Goal: Task Accomplishment & Management: Complete application form

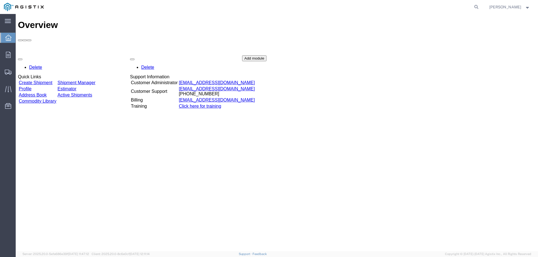
click at [52, 80] on link "Create Shipment" at bounding box center [36, 82] width 34 height 5
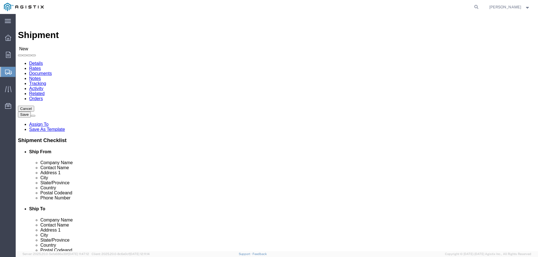
select select
click div "Account Select PG&E Tri-Pacific Supply Inc Location Select"
click select "Select PG&E Tri-Pacific Supply Inc"
select select "9596"
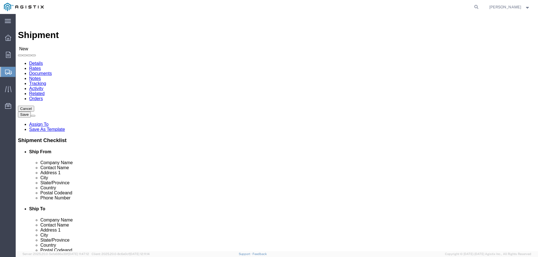
click select "Select PG&E Tri-Pacific Supply Inc"
select select "PURCHORD"
select select
click select "Select All Others [GEOGRAPHIC_DATA] [GEOGRAPHIC_DATA] [GEOGRAPHIC_DATA] [GEOGRA…"
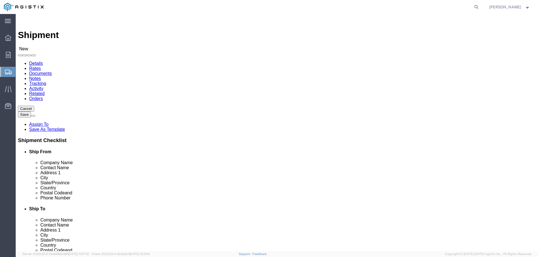
select select "19996"
click select "Select All Others [GEOGRAPHIC_DATA] [GEOGRAPHIC_DATA] [GEOGRAPHIC_DATA] [GEOGRA…"
click input "text"
type input "tri"
click p "- Tri-Pacific Supply - ([PERSON_NAME]) [STREET_ADDRESS]"
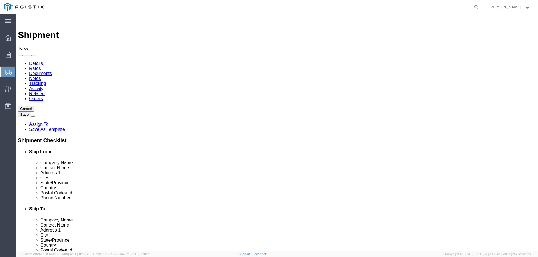
select select
type input "Tri-Pacific Supply"
type input "[PERSON_NAME]"
type input "[STREET_ADDRESS]"
type input "Suite 100"
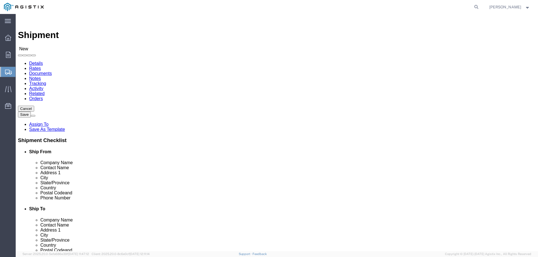
type input "Rocklin"
type input "95677"
type input "9166302323"
select select "CA"
type input "Tri-Pacific Supply"
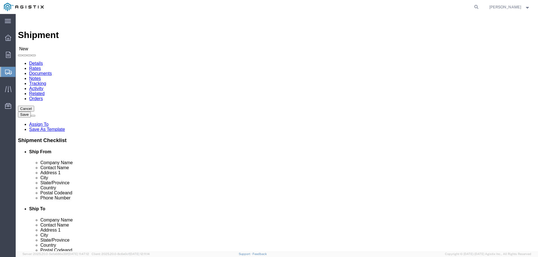
click input "text"
type input "wheat"
click p "- Pacific Gas and Electric - ([GEOGRAPHIC_DATA]) [STREET_ADDRESS]"
select select
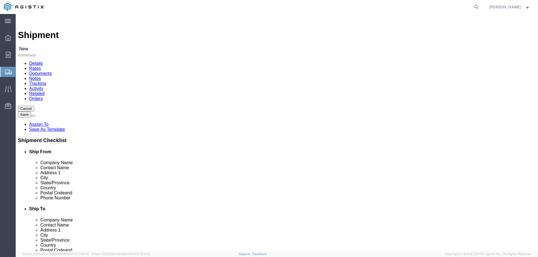
type input "Pacific Gas and Electric"
type input "Wheatland Warehouse"
type input "[STREET_ADDRESS]"
type input "Wheatland"
type input "95692"
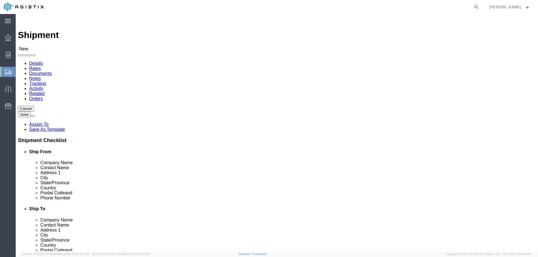
type input "[PHONE_NUMBER]"
select select "CA"
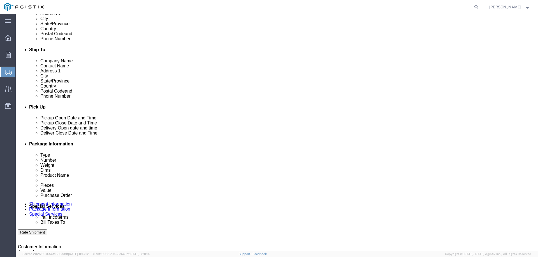
scroll to position [168, 0]
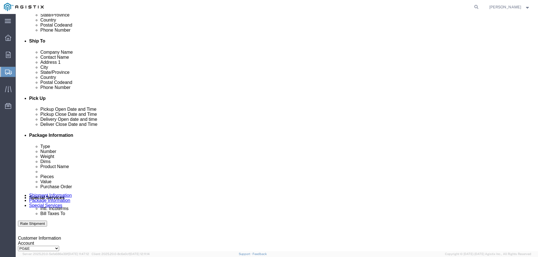
type input "Wheatland"
select select
click div
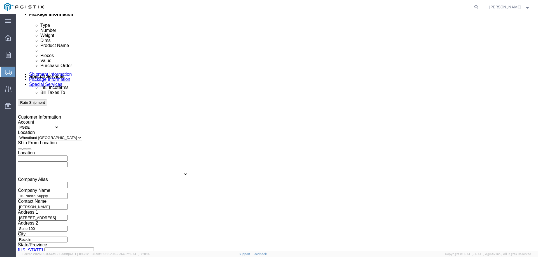
click input "3:00 PM"
click input "7:00 PM"
type input "7:00 AM"
click button "Apply"
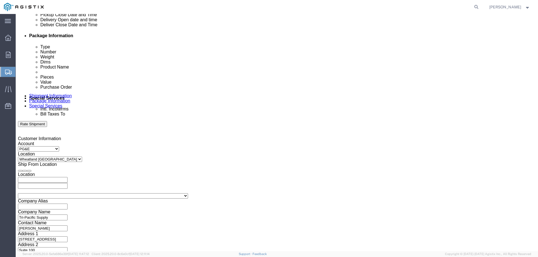
scroll to position [233, 0]
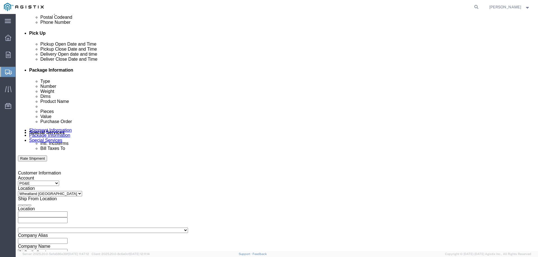
click div
click input "2:00 AM"
type input "2:00 PM"
click button "Apply"
click input "text"
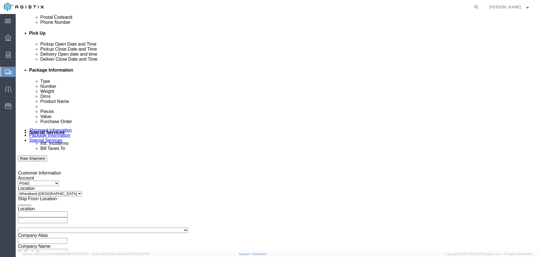
type input "3501422773"
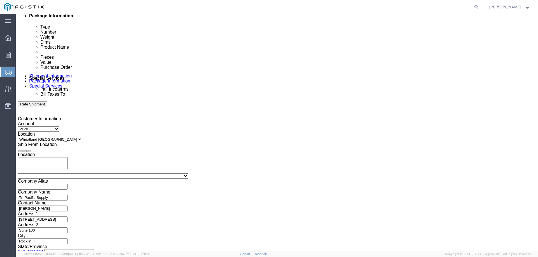
scroll to position [289, 0]
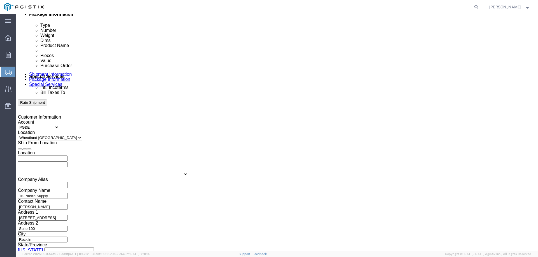
click select "Select Air Less than Truckload Multi-Leg Ocean Freight Rail Small Parcel Truckl…"
select select "SMAL"
click select "Select Air Less than Truckload Multi-Leg Ocean Freight Rail Small Parcel Truckl…"
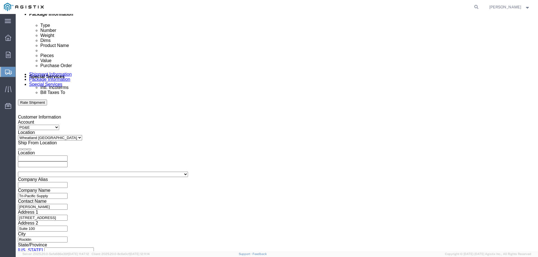
click button "Continue"
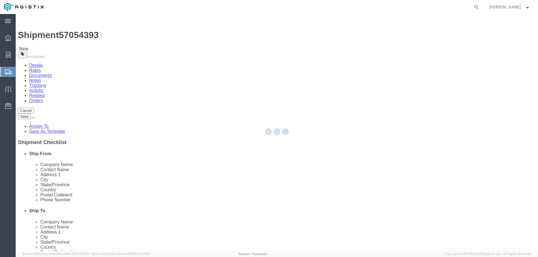
select select "YRPK"
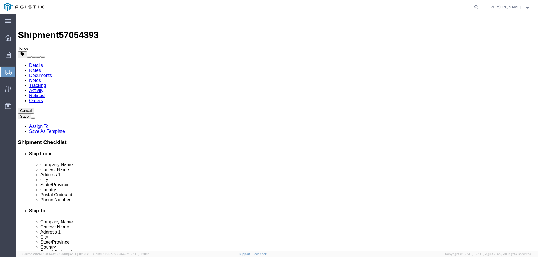
click input "text"
type input "11"
type input "7"
drag, startPoint x: 80, startPoint y: 130, endPoint x: 65, endPoint y: 127, distance: 15.9
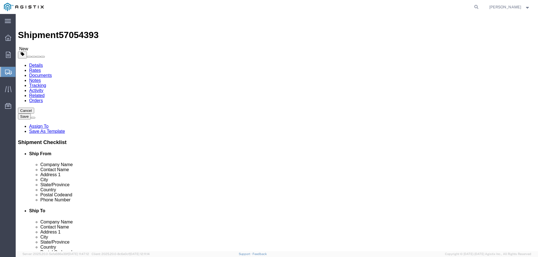
click div "Weight 0.00 Select kgs lbs Ship. t°"
type input "9.00"
click link "Add Content"
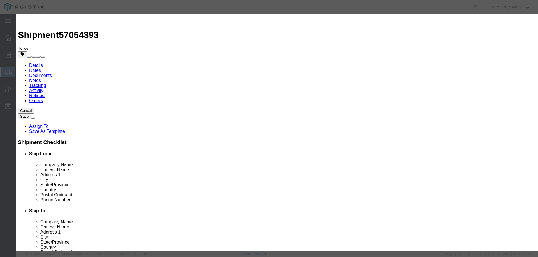
click input "text"
type input "M447271"
click td "Name: SPRING CADMIUM-WHITE (6-10 PSIG)"
select select
select select "USD"
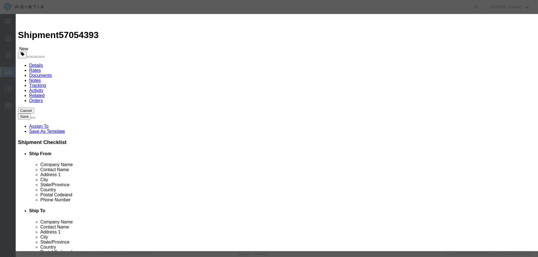
type input "SPRING CADMIUM-WHITE (6-10 PSIG)"
type input "M447271"
type input "SPRING CADMIUM-WHITE (6-10 PSIG)"
click input "text"
type input "6"
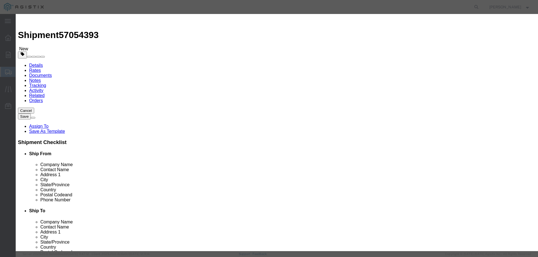
click select "Select Bag Barrels 100Board Feet Bottle Box Blister Pack Carats Can Capsule Car…"
select select "PC"
click select "Select Bag Barrels 100Board Feet Bottle Box Blister Pack Carats Can Capsule Car…"
click input "text"
type input "510"
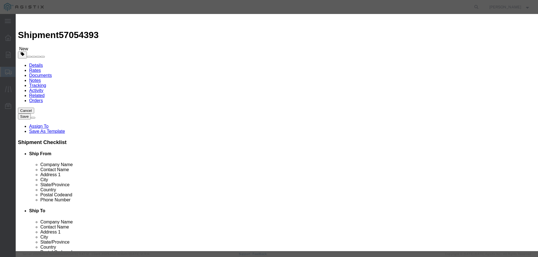
click button "Save & Add Another"
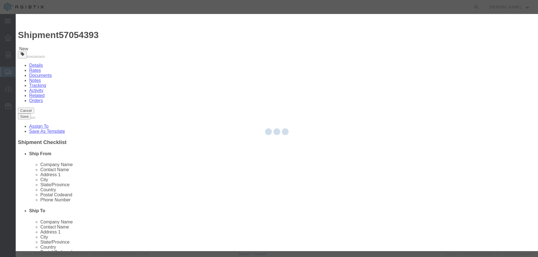
select select "EA"
select select "USD"
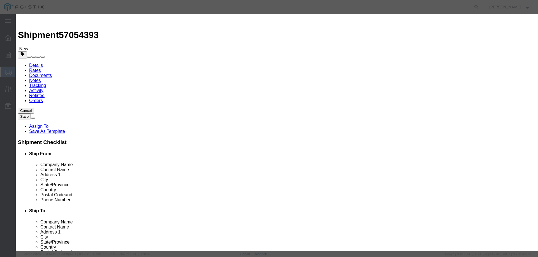
click input "text"
type input "M445972"
click td "Name: SEAL KIT "O" RING PILOT RGLTR FLOWGRID"
select select
type input "SEAL KIT "O" RING PILOT RGLTR FLOWGRID"
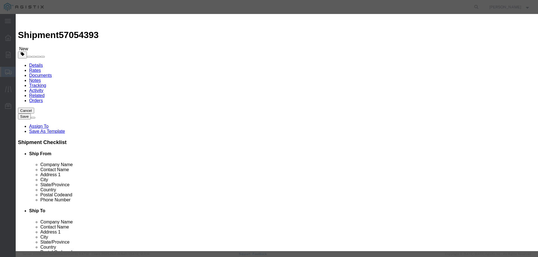
type input "M445972"
type input "SEAL KIT "O" RING PILOT RGLTR FLOWGRID"
click input "text"
type input "10"
click select "Select Bag Barrels 100Board Feet Bottle Box Blister Pack Carats Can Capsule Car…"
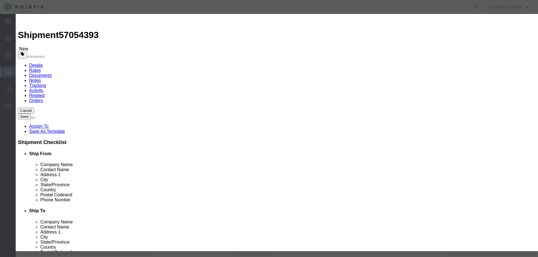
select select "PC"
click select "Select Bag Barrels 100Board Feet Bottle Box Blister Pack Carats Can Capsule Car…"
click input "text"
type input "661"
click button "Save & Close"
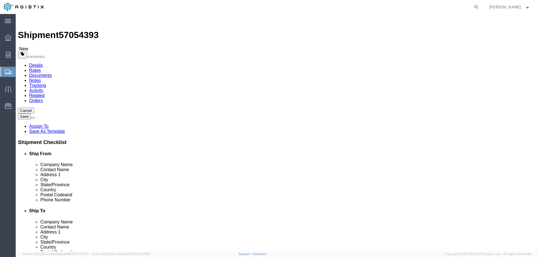
click button "Rate Shipment"
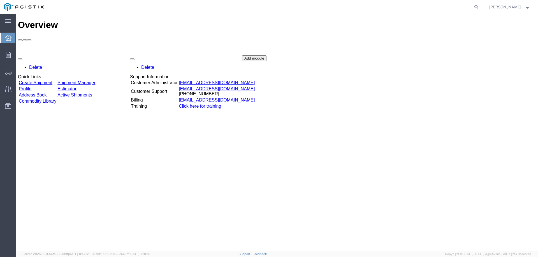
click at [46, 80] on link "Create Shipment" at bounding box center [36, 82] width 34 height 5
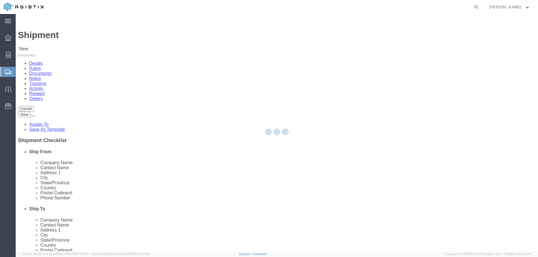
select select
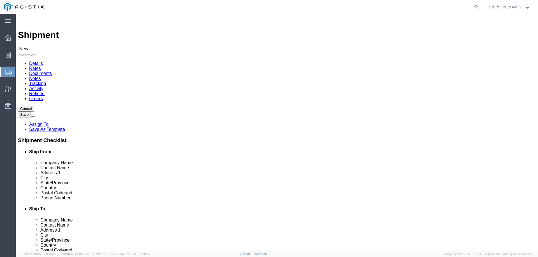
click select "Select PG&E Tri-Pacific Supply Inc"
select select "9596"
click select "Select PG&E Tri-Pacific Supply Inc"
select select "PURCHORD"
select select
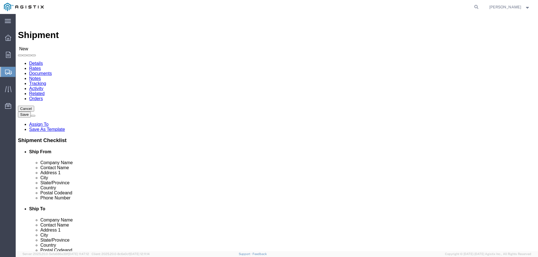
select select
click select "Select"
select select "19745"
click select "Select All Others [GEOGRAPHIC_DATA] [GEOGRAPHIC_DATA] [GEOGRAPHIC_DATA] [GEOGRA…"
click input "text"
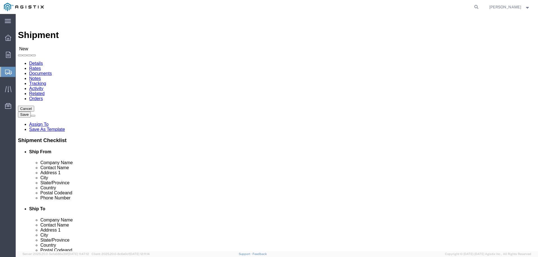
type input "tri"
click p "- Tri-Pacific Supply - ([PERSON_NAME]) [STREET_ADDRESS]"
select select
type input "Tri-Pacific Supply"
type input "[PERSON_NAME]"
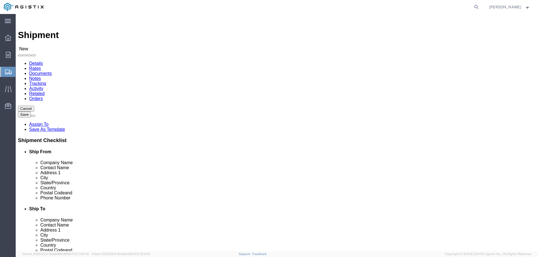
type input "[STREET_ADDRESS]"
type input "Suite 100"
type input "Rocklin"
type input "95677"
type input "9166302323"
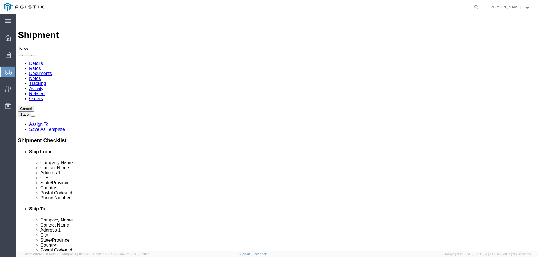
select select "CA"
type input "Tri-Pacific Supply"
click input "text"
type input "fresno"
click p "- Pacific Gas and Electirc - (Fresno Warehouse) 2221 South Orange Ave, Fresno, …"
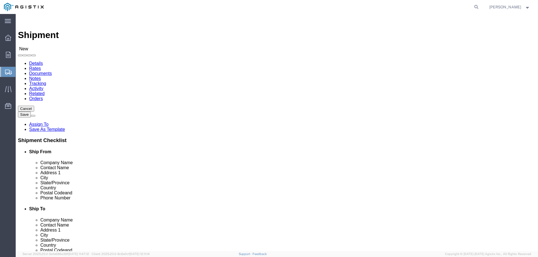
select select
type input "Pacific Gas and Electirc"
type input "Fresno Warehouse"
type input "2221 South Orange Ave"
type input "Fresno"
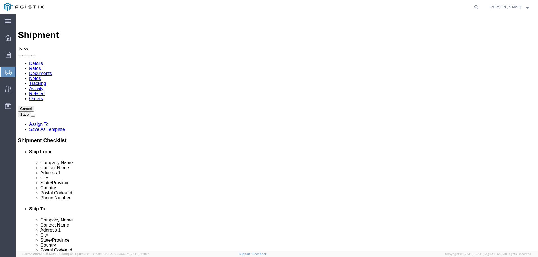
type input "93725"
select select "CA"
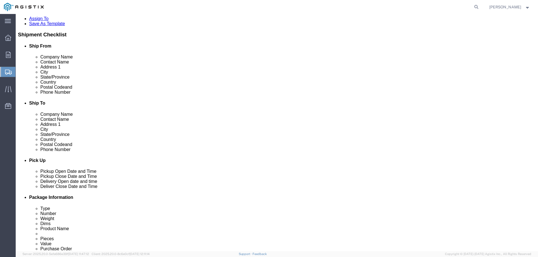
scroll to position [140, 0]
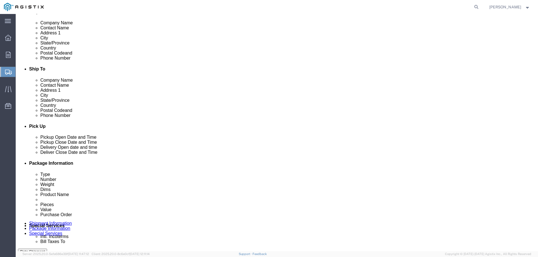
type input "Fresno"
select select
click div
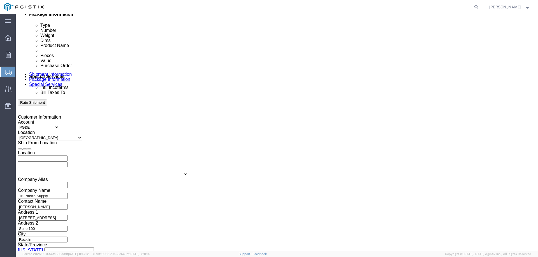
click input "3:00 PM"
click input "7:00 PM"
type input "7:00 am"
click button "Apply"
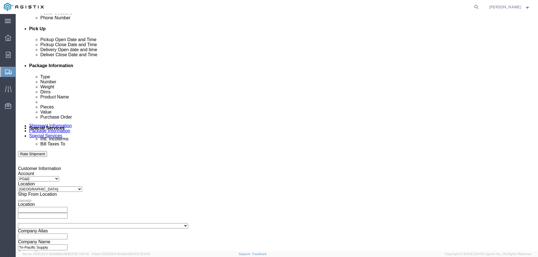
scroll to position [233, 0]
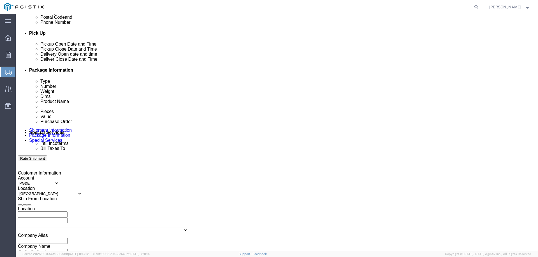
click div
type input "2:00 PM"
click button "Apply"
click input "text"
type input "3501422634"
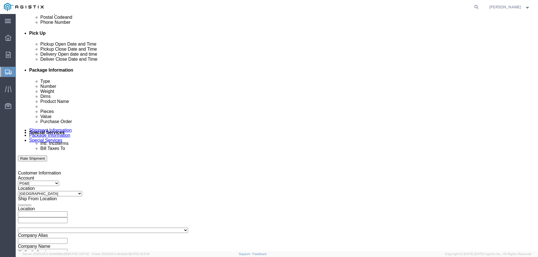
click select "Select Air Less than Truckload Multi-Leg Ocean Freight Rail Small Parcel Truckl…"
select select "SMAL"
click select "Select Air Less than Truckload Multi-Leg Ocean Freight Rail Small Parcel Truckl…"
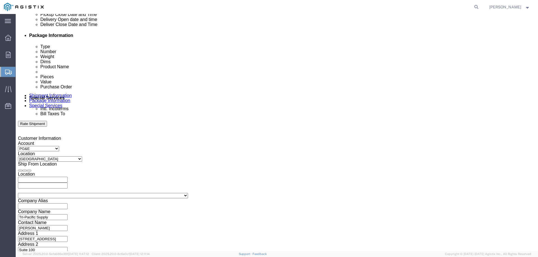
scroll to position [289, 0]
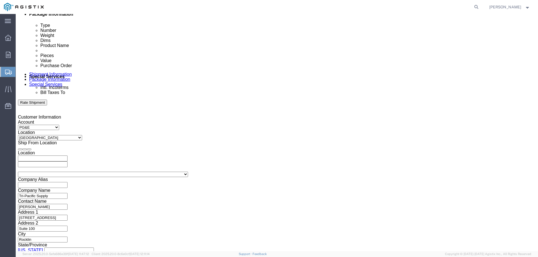
click button "Continue"
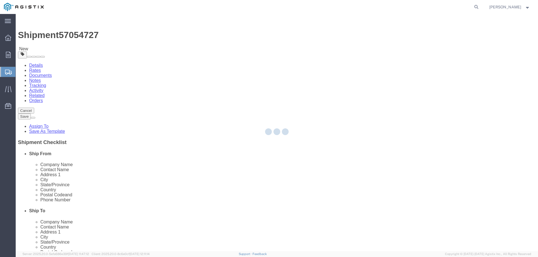
select select "YRPK"
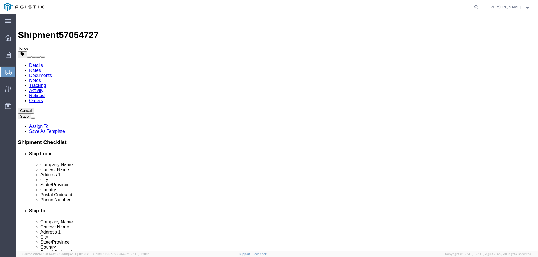
click input "text"
type input "13"
drag, startPoint x: 80, startPoint y: 129, endPoint x: 62, endPoint y: 129, distance: 18.2
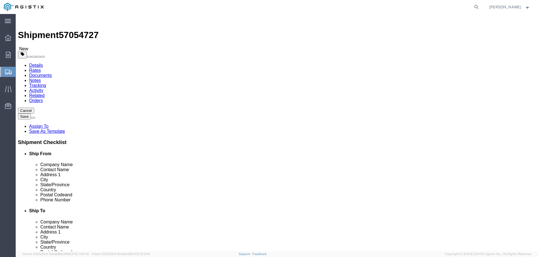
click div "Weight 0.00 Select kgs lbs Ship. t°"
type input "10.00"
click link "Add Content"
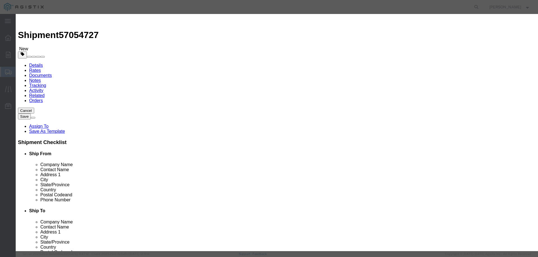
click input "text"
type input "M442469"
click td "Name: SPRING MAIN MOONEY 2" REGULATOR"
select select
select select "USD"
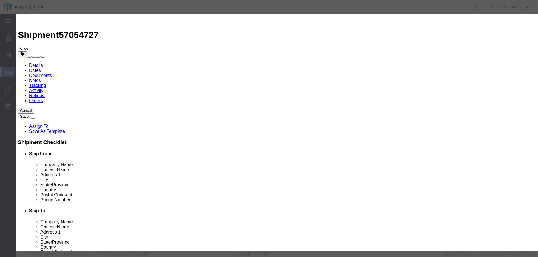
type input "SPRING MAIN MOONEY 2" REGULATOR"
type input "M442469"
type input "SPRING MAIN MOONEY 2" REGULATOR"
click input "text"
type input "1"
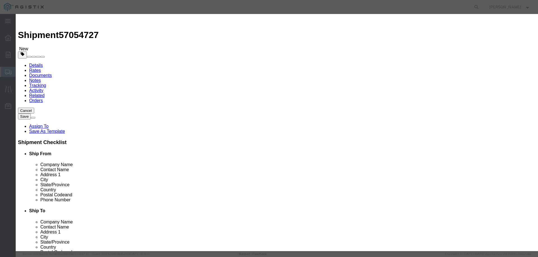
click select "Select Bag Barrels 100Board Feet Bottle Box Blister Pack Carats Can Capsule Car…"
select select "PC"
click select "Select Bag Barrels 100Board Feet Bottle Box Blister Pack Carats Can Capsule Car…"
click input "text"
type input "152"
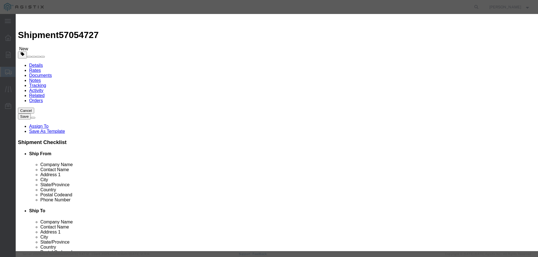
click button "Save & Add Another"
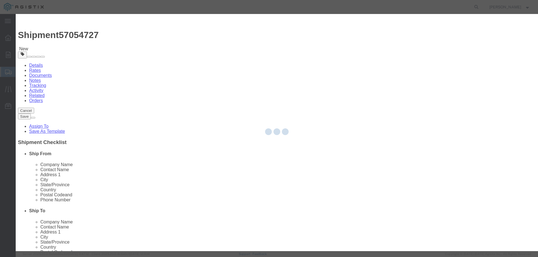
select select "EA"
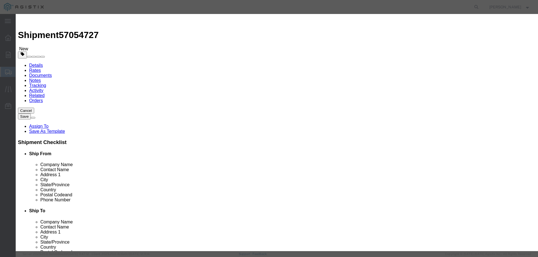
select select "USD"
click input "text"
type input "M447249"
click td "Name: REBUILD KIT 2" LARGE PORT 75 DURO"
select select
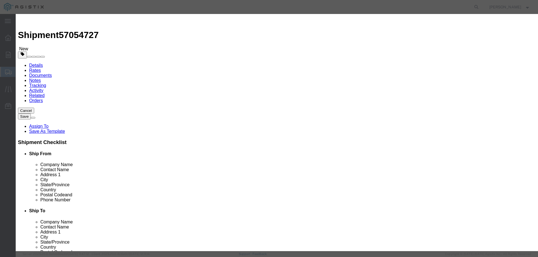
type input "REBUILD KIT 2" LARGE PORT 75 DURO"
type input "M447249"
type input "REBUILD KIT 2" LARGE PORT 75 DURO"
click input "text"
type input "24"
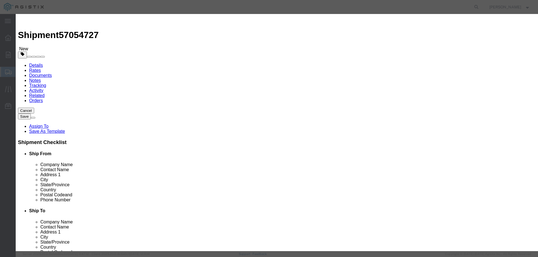
click select "Select Bag Barrels 100Board Feet Bottle Box Blister Pack Carats Can Capsule Car…"
select select "PC"
click select "Select Bag Barrels 100Board Feet Bottle Box Blister Pack Carats Can Capsule Car…"
click input "text"
type input "247"
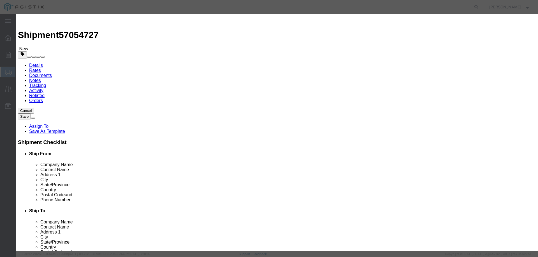
click button "Save & Close"
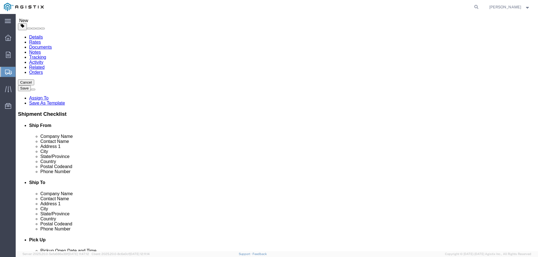
click button "Rate Shipment"
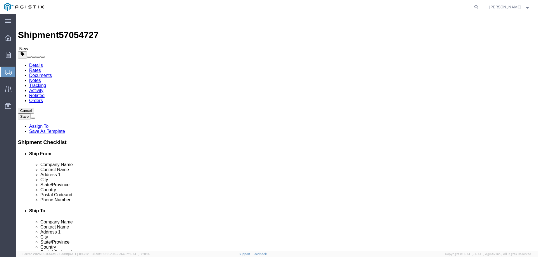
click link "Shipment Information"
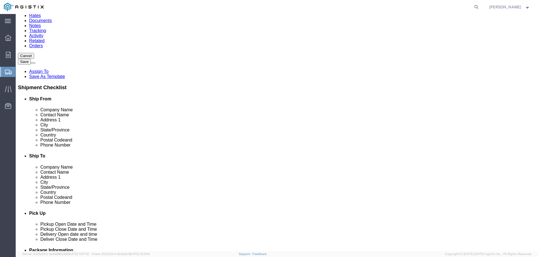
scroll to position [56, 0]
click input "Ship To Location / Phone Number : This field is required."
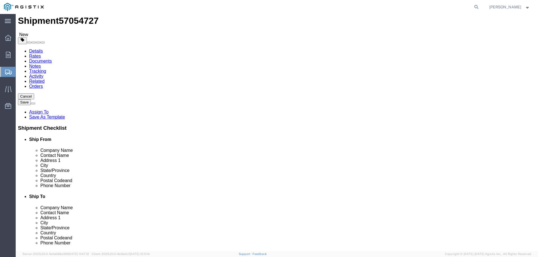
scroll to position [4, 0]
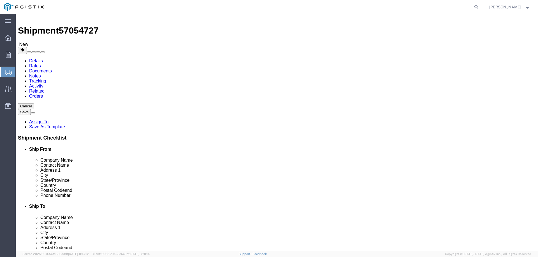
type input "5592637163"
click button "Rate Shipment"
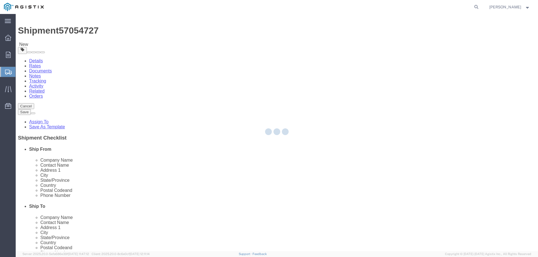
scroll to position [0, 0]
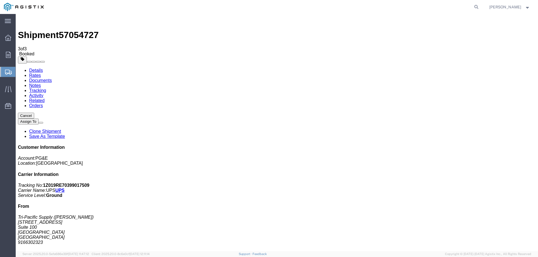
click at [9, 25] on div "main_menu Created with Sketch." at bounding box center [8, 21] width 16 height 14
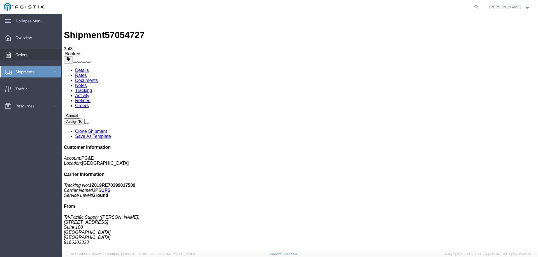
click at [17, 57] on span "Orders" at bounding box center [23, 54] width 16 height 11
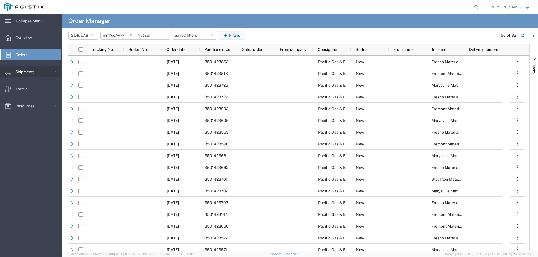
click at [53, 72] on icon at bounding box center [55, 72] width 6 height 6
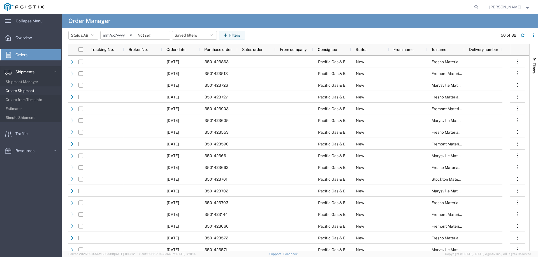
click at [18, 93] on span "Create Shipment" at bounding box center [32, 90] width 52 height 11
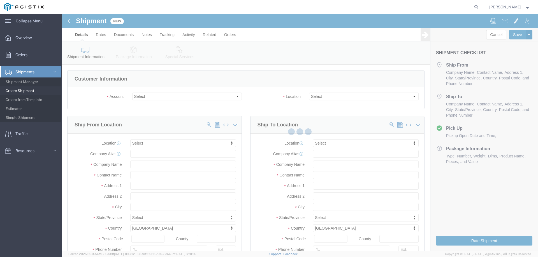
select select
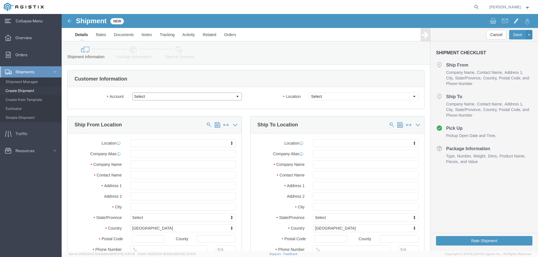
click select "Select PG&E Tri-Pacific Supply Inc"
select select "9596"
click select "Select PG&E Tri-Pacific Supply Inc"
select select
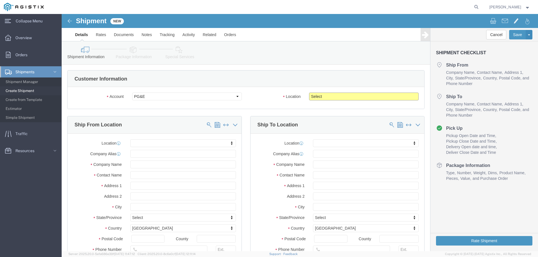
click select "Select All Others [GEOGRAPHIC_DATA] [GEOGRAPHIC_DATA] [GEOGRAPHIC_DATA] [GEOGRA…"
select select "19996"
click select "Select All Others [GEOGRAPHIC_DATA] [GEOGRAPHIC_DATA] [GEOGRAPHIC_DATA] [GEOGRA…"
click input "text"
type input "tri"
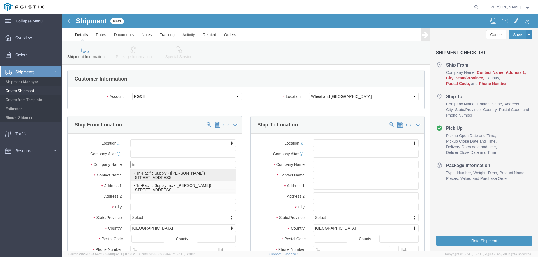
click p "- Tri-Pacific Supply - ([PERSON_NAME]) [STREET_ADDRESS]"
select select "CA"
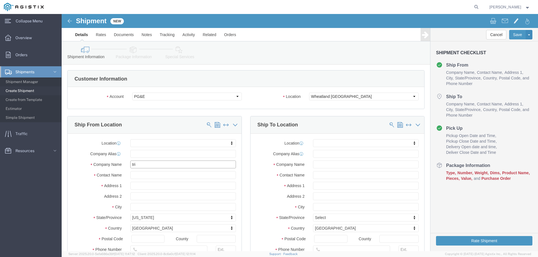
type input "Tri-Pacific Supply"
click input "text"
type input "wheat"
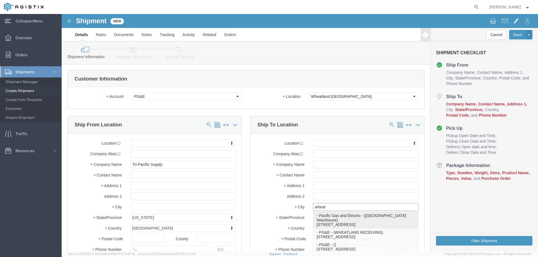
click p "- Pacific Gas and Electric - ([GEOGRAPHIC_DATA]) [STREET_ADDRESS]"
select select "CA"
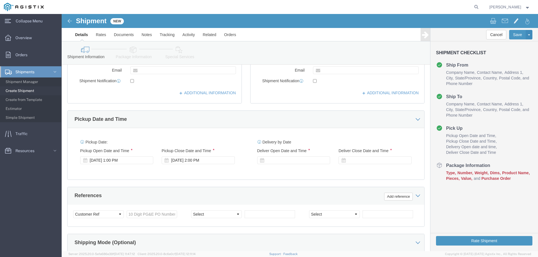
scroll to position [224, 0]
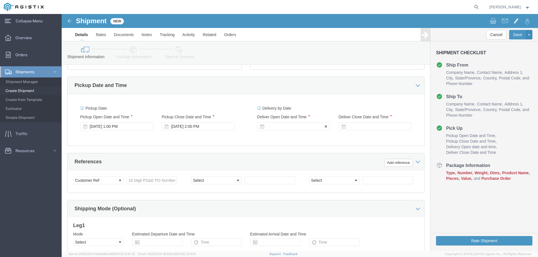
type input "Wheatland"
click div
click input "3:00 PM"
click input "7:00 PM"
type input "7:00 am"
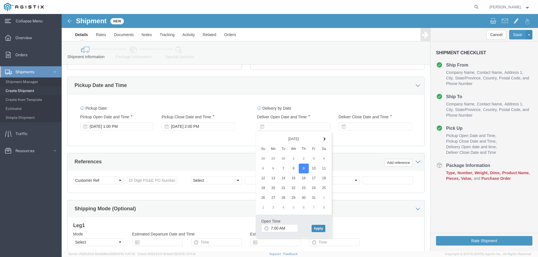
click button "Apply"
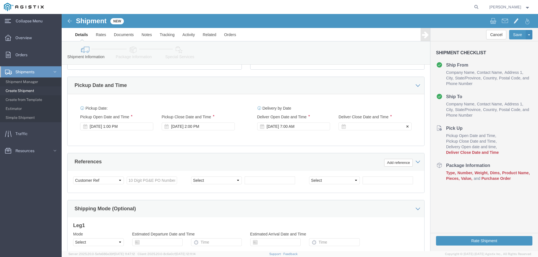
click div
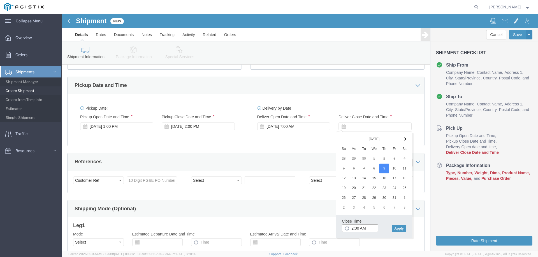
click input "2:00 AM"
type input "2:00 pm"
click button "Apply"
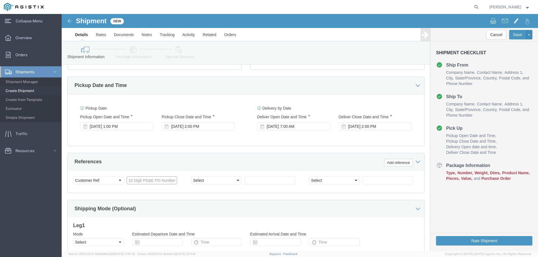
click input "text"
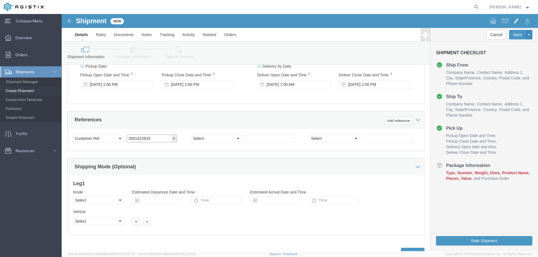
scroll to position [289, 0]
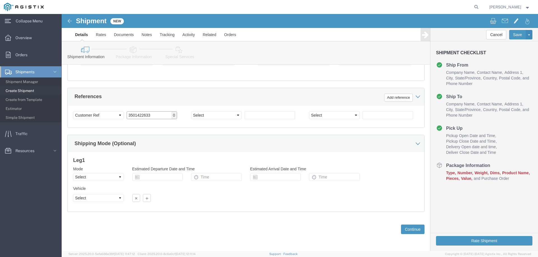
type input "3501422633"
click select "Select Air Less than Truckload Multi-Leg Ocean Freight Rail Small Parcel Truckl…"
select select "SMAL"
click select "Select Air Less than Truckload Multi-Leg Ocean Freight Rail Small Parcel Truckl…"
click button "Continue"
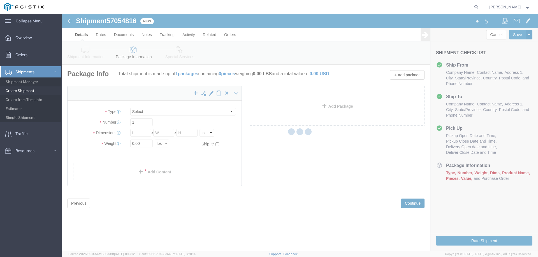
select select "YRPK"
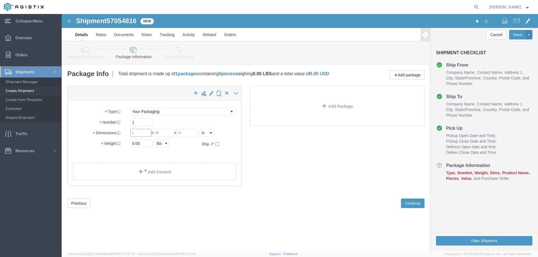
click input "text"
type input "11"
type input "7"
drag, startPoint x: 74, startPoint y: 133, endPoint x: 54, endPoint y: 132, distance: 19.3
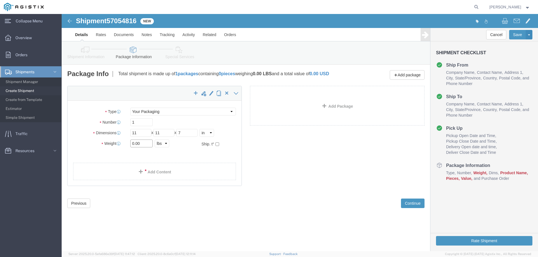
click div "Weight Total weight of packages in pounds or kilograms 0.00 Select kgs lbs Ship…"
type input "3.00"
click span
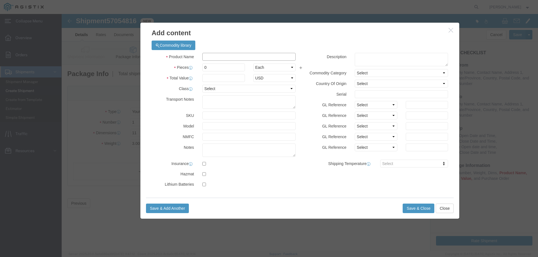
click input "text"
type input "M447261"
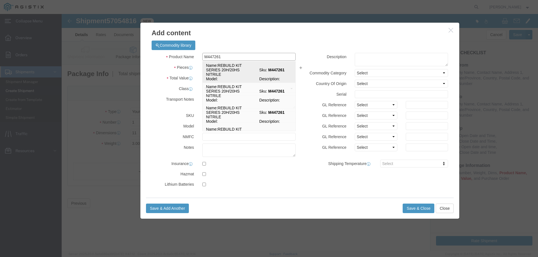
click td "Name: REBUILD KIT SERIES 20H/20HS NITRILE"
select select
select select "USD"
type input "REBUILD KIT SERIES 20H/20HS NITRILE"
type input "M447261"
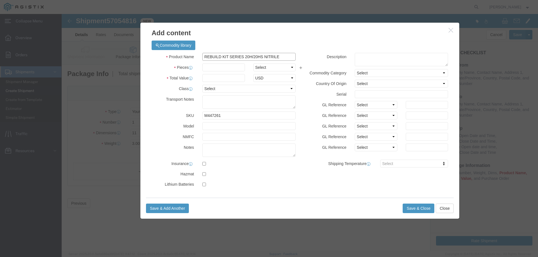
type input "REBUILD KIT SERIES 20H/20HS NITRILE"
click input "text"
type input "26"
click select "Select Bag Barrels 100Board Feet Bottle Box Blister Pack Carats Can Capsule Car…"
select select "PC"
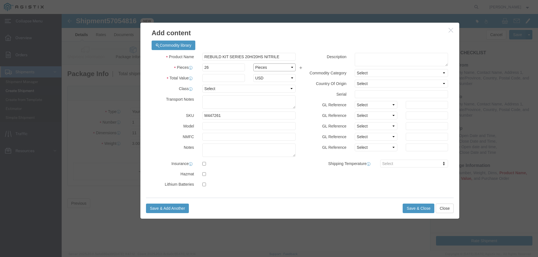
click select "Select Bag Barrels 100Board Feet Bottle Box Blister Pack Carats Can Capsule Car…"
click input "text"
type input "3669"
click button "Save & Close"
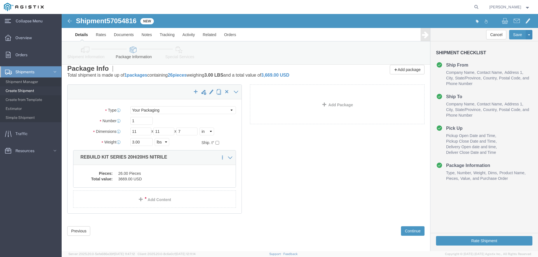
scroll to position [7, 0]
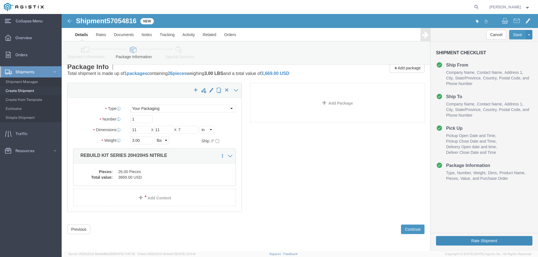
click button "Rate Shipment"
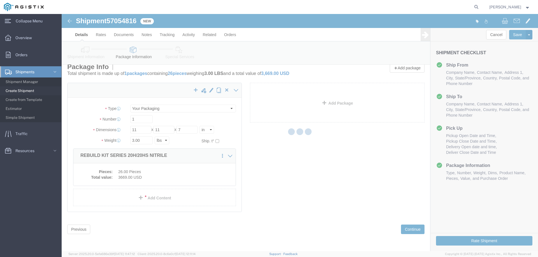
scroll to position [0, 0]
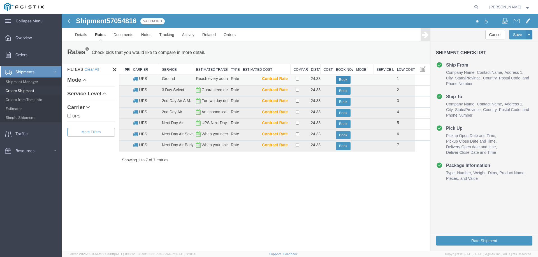
click at [347, 80] on button "Book" at bounding box center [343, 80] width 15 height 8
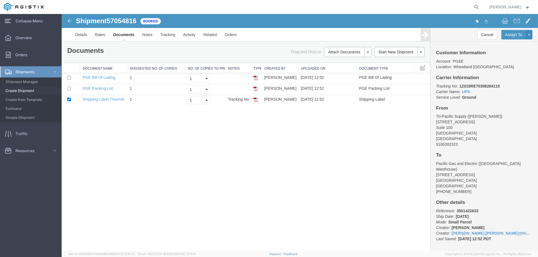
click at [256, 101] on img at bounding box center [255, 99] width 4 height 4
click at [27, 91] on span "Create Shipment" at bounding box center [32, 90] width 52 height 11
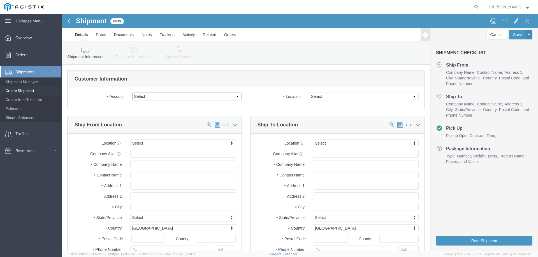
click select "Select PG&E Tri-Pacific Supply Inc"
select select "9596"
click select "Select PG&E Tri-Pacific Supply Inc"
select select
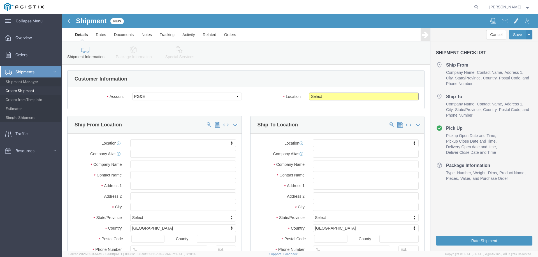
click select "Select All Others [GEOGRAPHIC_DATA] [GEOGRAPHIC_DATA] [GEOGRAPHIC_DATA] [GEOGRA…"
select select "19745"
click select "Select All Others [GEOGRAPHIC_DATA] [GEOGRAPHIC_DATA] [GEOGRAPHIC_DATA] [GEOGRA…"
click input "text"
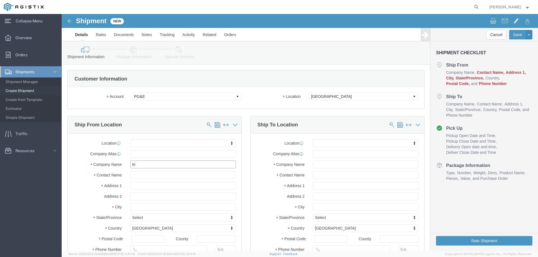
click input "tri"
type input "t"
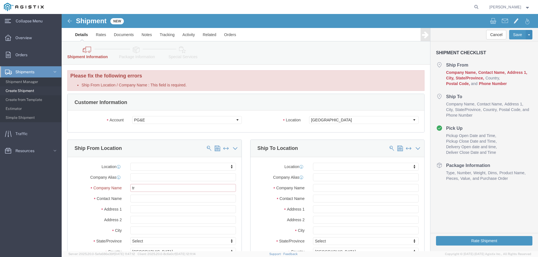
type input "tri"
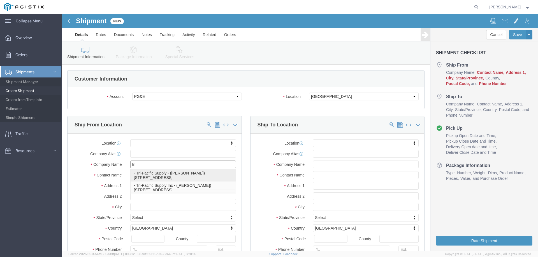
click p "- Tri-Pacific Supply - ([PERSON_NAME]) [STREET_ADDRESS]"
select select "CA"
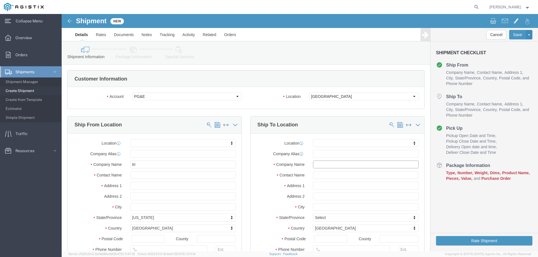
click input "text"
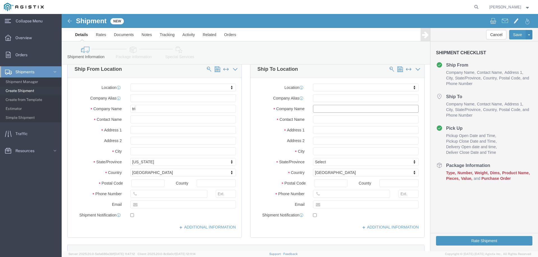
scroll to position [56, 0]
click div "Location My Profile Location (OBSOLETE) BURNEY SC - GC TRAILER (OBSOLETE) BURNE…"
click input "text"
type input "fres"
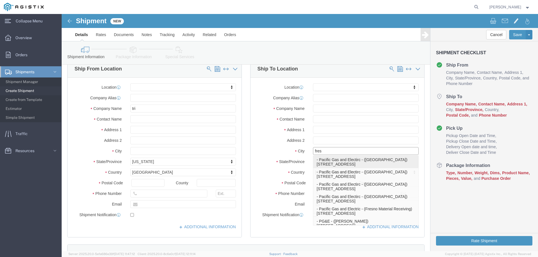
click p "- Pacific Gas and Electirc - (Fresno Warehouse) 2221 South Orange Ave, Fresno, …"
select select "CA"
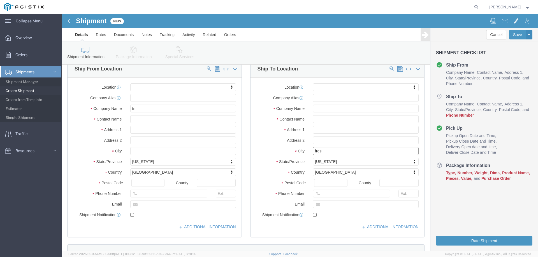
type input "Fresno"
click input "text"
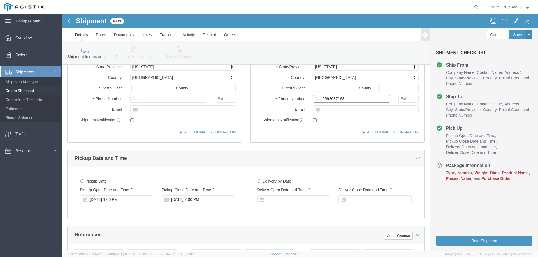
scroll to position [168, 0]
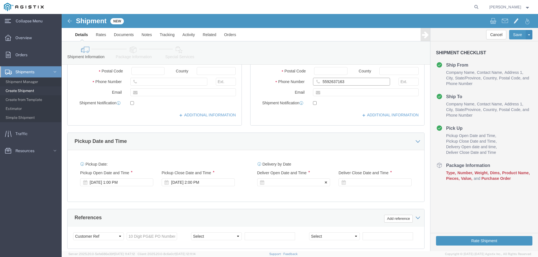
type input "5592637163"
click div
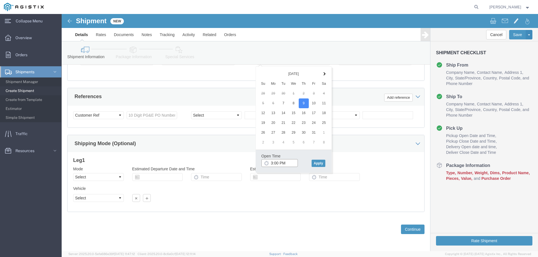
click input "3:00 PM"
click input "7:00 PM"
type input "7:00 AM"
click button "Apply"
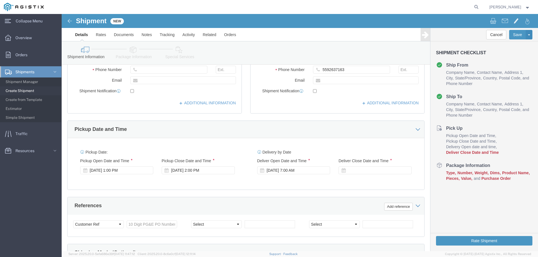
scroll to position [177, 0]
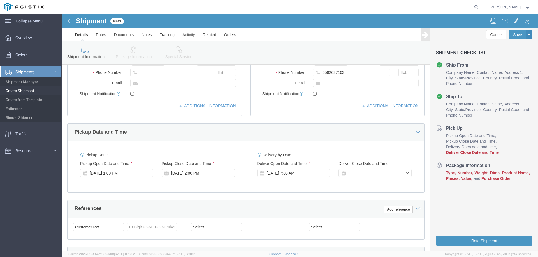
click div
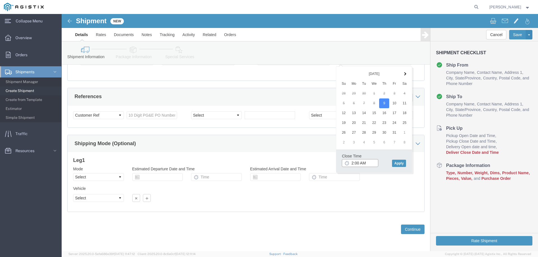
click input "2:00 AM"
type input "2:00 PM"
click button "Apply"
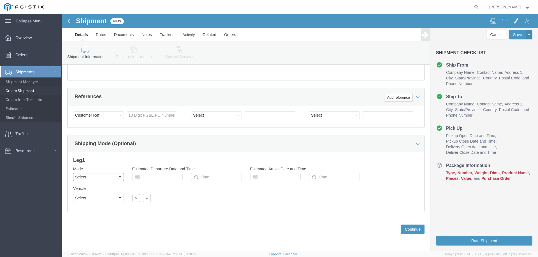
click select "Select Air Less than Truckload Multi-Leg Ocean Freight Rail Small Parcel Truckl…"
select select "SMAL"
click select "Select Air Less than Truckload Multi-Leg Ocean Freight Rail Small Parcel Truckl…"
click button "Continue"
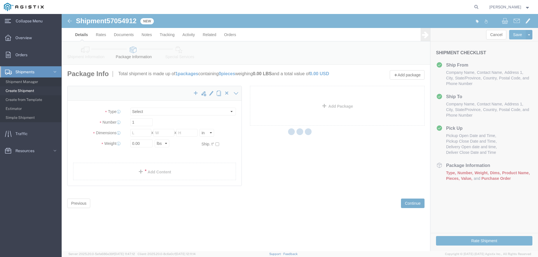
select select "YRPK"
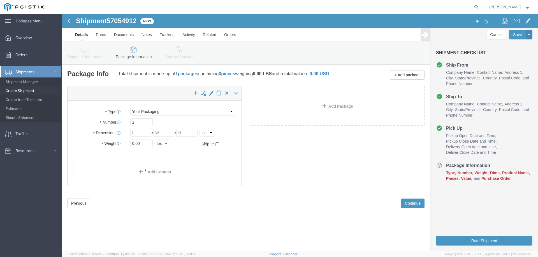
click img
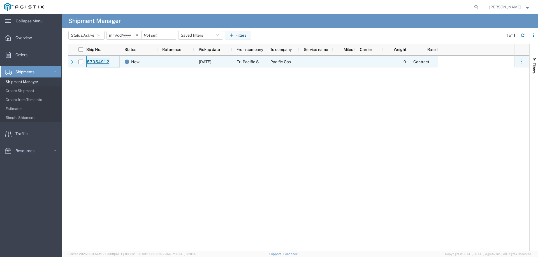
click at [103, 60] on link "57054912" at bounding box center [98, 62] width 23 height 9
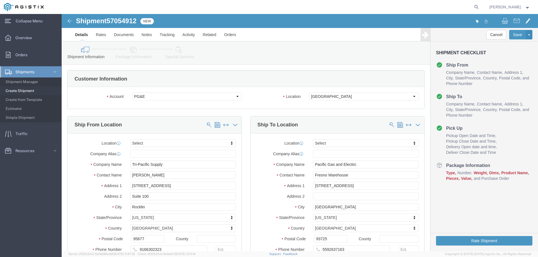
select select
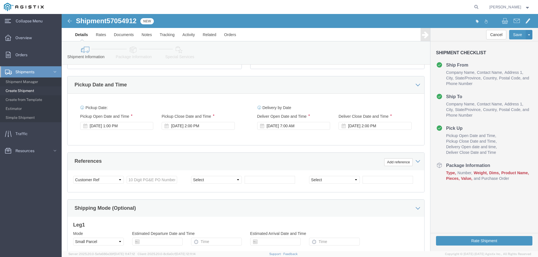
scroll to position [252, 0]
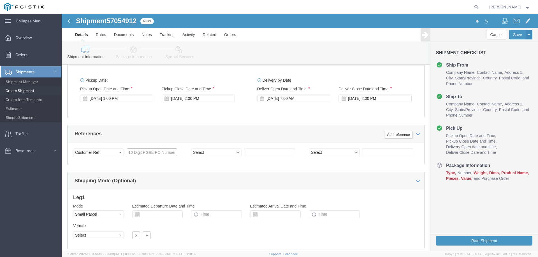
click input "text"
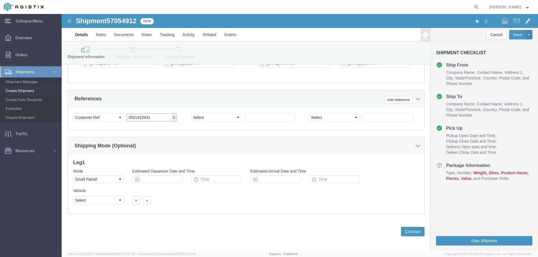
scroll to position [289, 0]
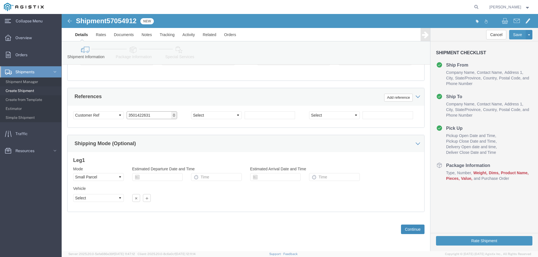
type input "3501422631"
click button "Continue"
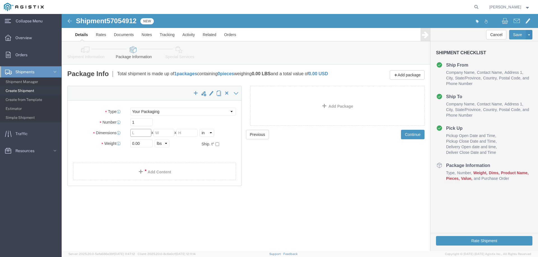
click input "text"
type input "17"
type input "12"
drag, startPoint x: 72, startPoint y: 133, endPoint x: 54, endPoint y: 135, distance: 18.3
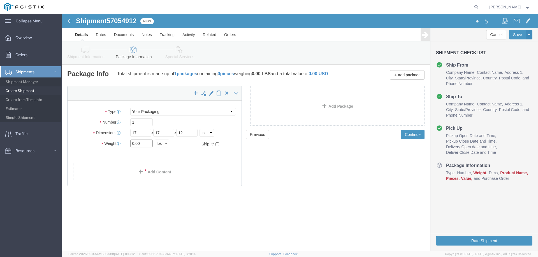
click div "Weight 0.00 Select kgs lbs Ship. t°"
type input "20.00"
click link "Add Content"
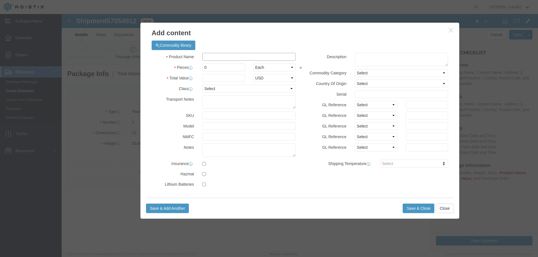
click input "text"
type input "M448151"
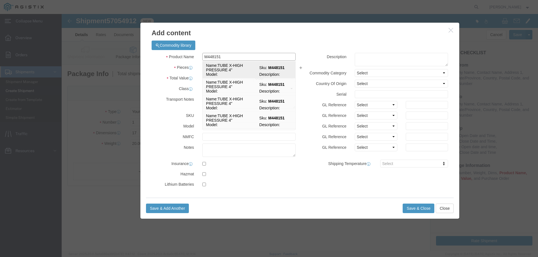
drag, startPoint x: 154, startPoint y: 54, endPoint x: 104, endPoint y: 53, distance: 49.6
click div "Product Name M448151 M448151 Name: TUBE X-HIGH PRESSURE 4" Sku: M448151 Model: …"
click td "Name: TUBE X-HIGH PRESSURE 4""
select select
select select "USD"
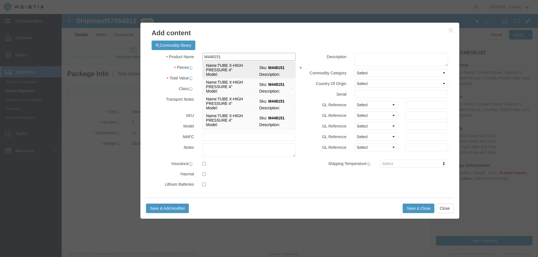
type input "TUBE X-HIGH PRESSURE 4""
type input "M448151"
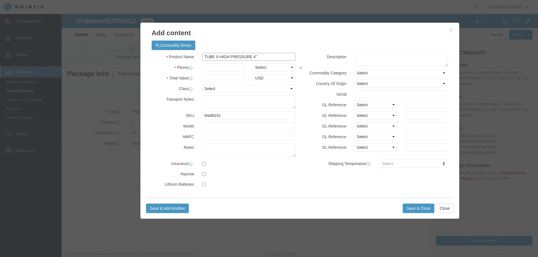
type input "TUBE X-HIGH PRESSURE 4""
click input "text"
type input "4"
type input "3"
click input "text"
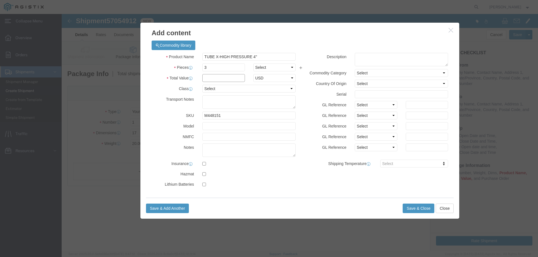
click input "text"
type input "3965"
click button "Save & Close"
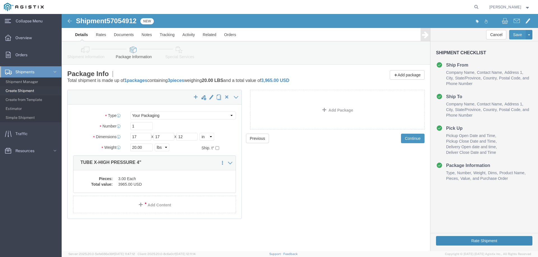
click button "Rate Shipment"
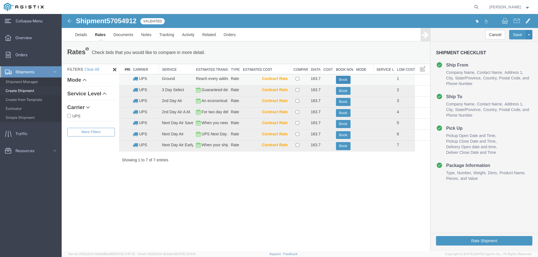
click at [344, 79] on button "Book" at bounding box center [343, 80] width 15 height 8
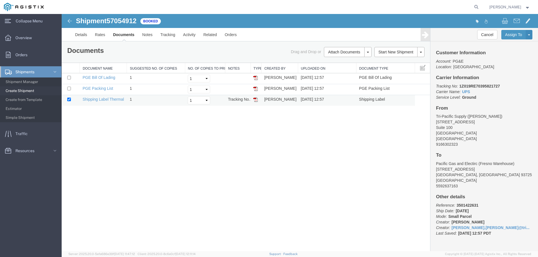
click at [256, 99] on img at bounding box center [255, 99] width 4 height 4
